Goal: Go to known website: Access a specific website the user already knows

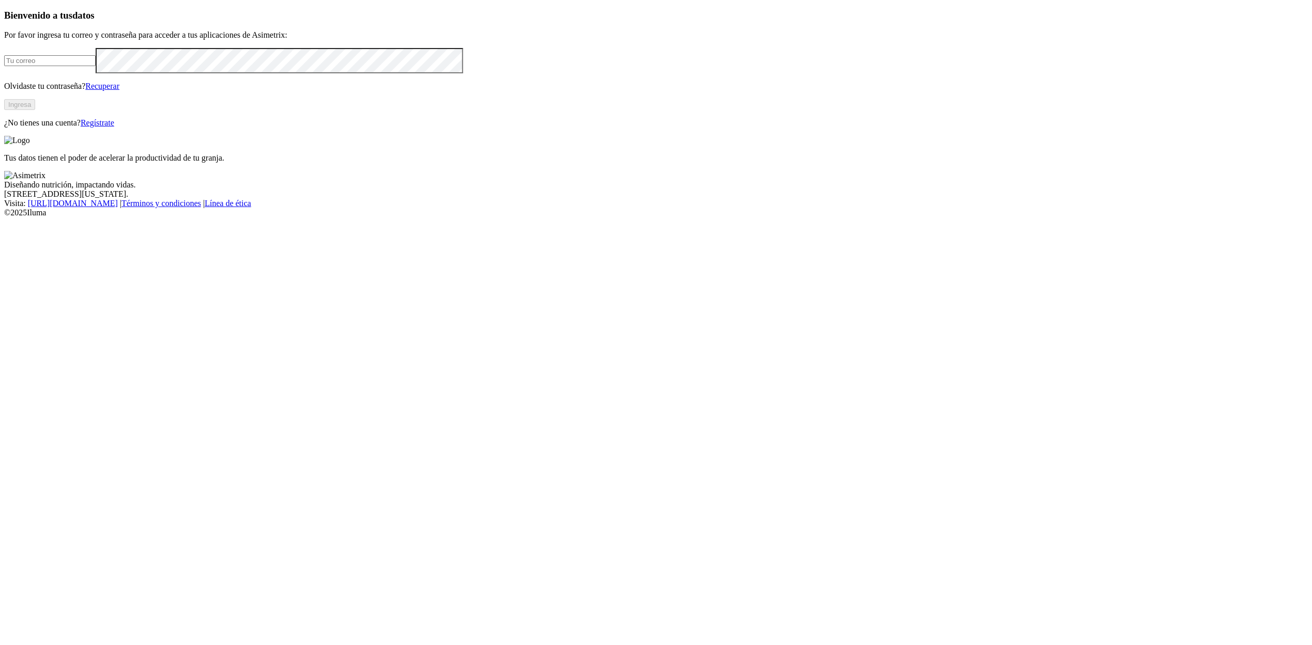
type input "[EMAIL_ADDRESS][DOMAIN_NAME]"
click at [35, 110] on button "Ingresa" at bounding box center [19, 104] width 31 height 11
